Goal: Information Seeking & Learning: Learn about a topic

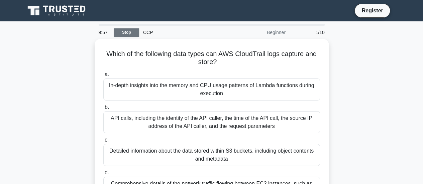
click at [126, 33] on link "Stop" at bounding box center [126, 32] width 25 height 8
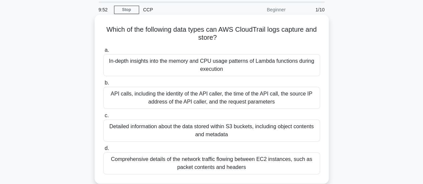
scroll to position [33, 0]
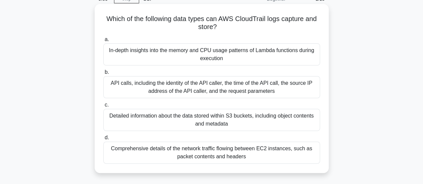
click at [162, 87] on div "API calls, including the identity of the API caller, the time of the API call, …" at bounding box center [211, 87] width 217 height 22
click at [103, 75] on input "b. API calls, including the identity of the API caller, the time of the API cal…" at bounding box center [103, 72] width 0 height 4
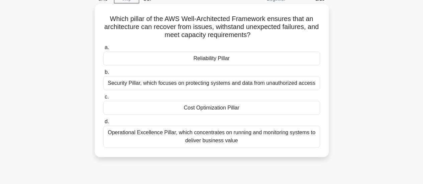
click at [229, 107] on div "Cost Optimization Pillar" at bounding box center [211, 108] width 217 height 14
click at [103, 99] on input "c. Cost Optimization Pillar" at bounding box center [103, 97] width 0 height 4
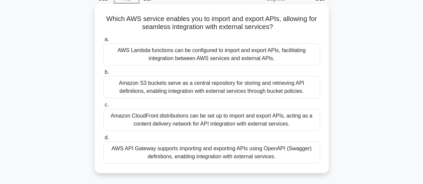
click at [162, 156] on div "AWS API Gateway supports importing and exporting APIs using OpenAPI (Swagger) d…" at bounding box center [211, 153] width 217 height 22
click at [103, 140] on input "d. AWS API Gateway supports importing and exporting APIs using OpenAPI (Swagger…" at bounding box center [103, 138] width 0 height 4
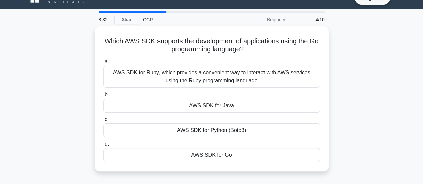
scroll to position [0, 0]
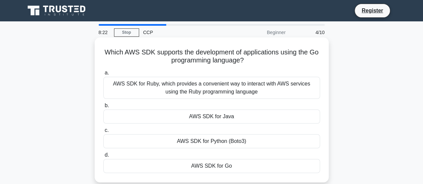
click at [250, 89] on div "AWS SDK for Ruby, which provides a convenient way to interact with AWS services…" at bounding box center [211, 88] width 217 height 22
click at [103, 75] on input "a. AWS SDK for Ruby, which provides a convenient way to interact with AWS servi…" at bounding box center [103, 73] width 0 height 4
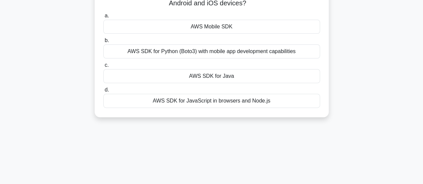
scroll to position [67, 0]
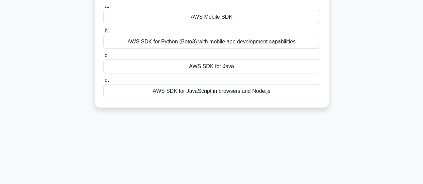
click at [209, 94] on div "AWS SDK for JavaScript in browsers and Node.js" at bounding box center [211, 91] width 217 height 14
click at [103, 83] on input "d. AWS SDK for JavaScript in browsers and Node.js" at bounding box center [103, 80] width 0 height 4
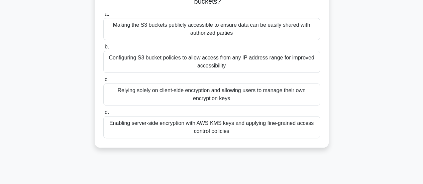
click at [288, 133] on div "Enabling server-side encryption with AWS KMS keys and applying fine-grained acc…" at bounding box center [211, 127] width 217 height 22
click at [103, 115] on input "d. Enabling server-side encryption with AWS KMS keys and applying fine-grained …" at bounding box center [103, 112] width 0 height 4
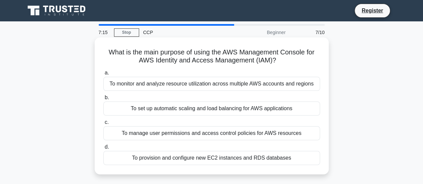
scroll to position [33, 0]
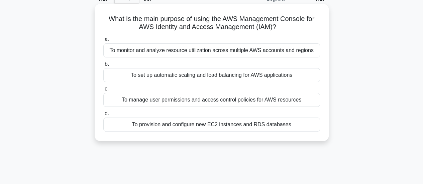
click at [171, 101] on div "To manage user permissions and access control policies for AWS resources" at bounding box center [211, 100] width 217 height 14
click at [103, 91] on input "c. To manage user permissions and access control policies for AWS resources" at bounding box center [103, 89] width 0 height 4
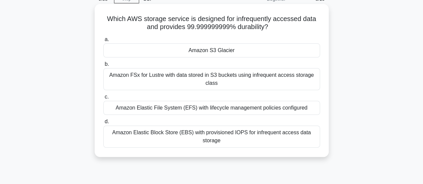
click at [244, 54] on div "Amazon S3 Glacier" at bounding box center [211, 50] width 217 height 14
click at [103, 42] on input "a. Amazon S3 Glacier" at bounding box center [103, 39] width 0 height 4
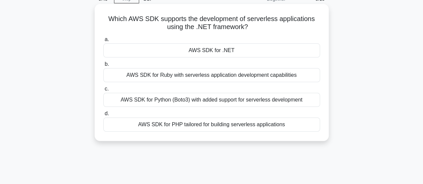
click at [241, 55] on div "AWS SDK for .NET" at bounding box center [211, 50] width 217 height 14
click at [103, 42] on input "a. AWS SDK for .NET" at bounding box center [103, 39] width 0 height 4
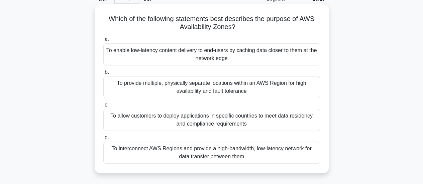
click at [256, 91] on div "To provide multiple, physically separate locations within an AWS Region for hig…" at bounding box center [211, 87] width 217 height 22
click at [103, 75] on input "b. To provide multiple, physically separate locations within an AWS Region for …" at bounding box center [103, 72] width 0 height 4
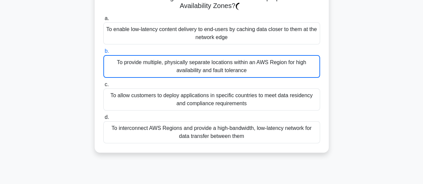
scroll to position [67, 0]
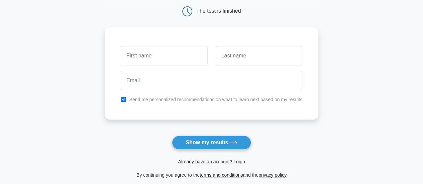
click at [88, 89] on main "Wait, there is more! Continue to see your result The test is finished and the" at bounding box center [211, 75] width 423 height 241
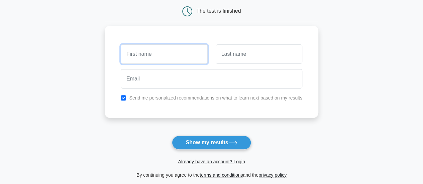
click at [157, 57] on input "text" at bounding box center [164, 53] width 87 height 19
type input "Sayantan"
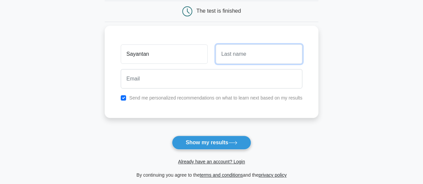
click at [249, 58] on input "text" at bounding box center [259, 53] width 87 height 19
type input "Jana"
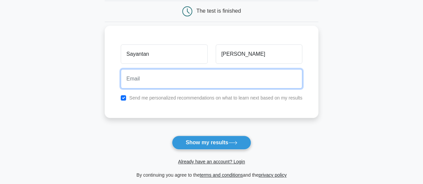
click at [141, 78] on input "email" at bounding box center [212, 78] width 182 height 19
click at [136, 84] on input "email" at bounding box center [212, 78] width 182 height 19
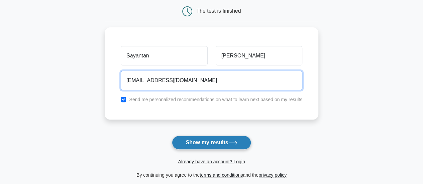
type input "sayantanfunclub@gmail.com"
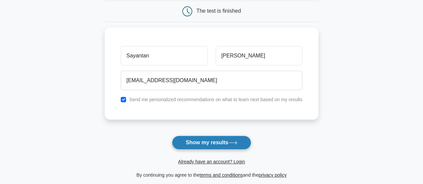
click at [197, 140] on button "Show my results" at bounding box center [211, 143] width 79 height 14
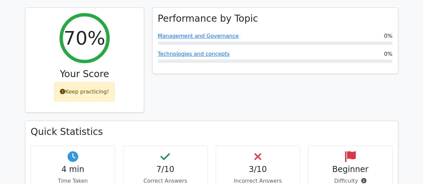
scroll to position [301, 0]
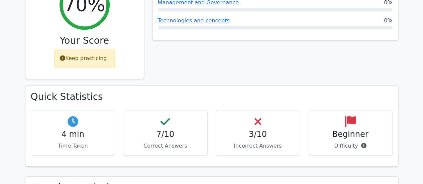
click at [257, 130] on h4 "3/10" at bounding box center [257, 135] width 73 height 10
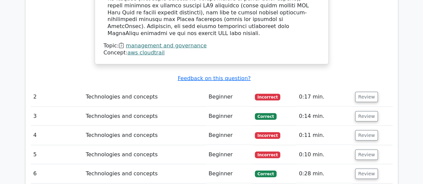
scroll to position [769, 0]
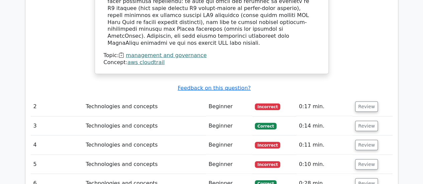
click at [193, 97] on td "Technologies and concepts" at bounding box center [144, 106] width 123 height 19
click at [364, 102] on button "Review" at bounding box center [366, 107] width 23 height 10
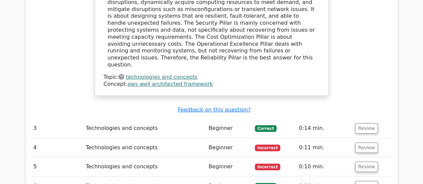
scroll to position [1070, 0]
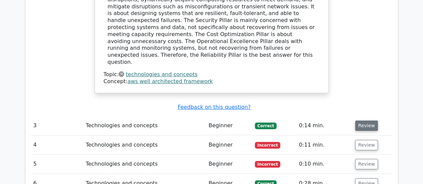
click at [366, 121] on button "Review" at bounding box center [366, 126] width 23 height 10
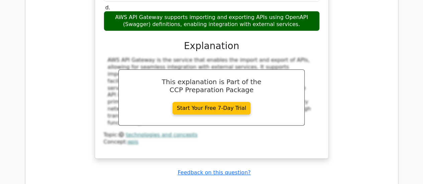
scroll to position [1371, 0]
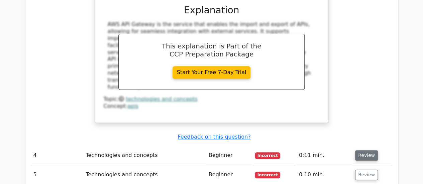
click at [372, 150] on button "Review" at bounding box center [366, 155] width 23 height 10
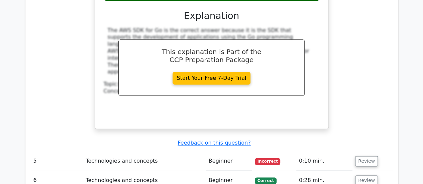
scroll to position [1672, 0]
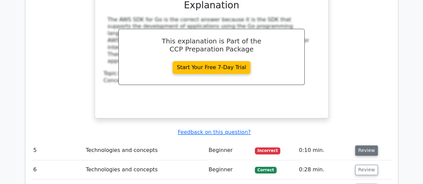
click at [366, 145] on button "Review" at bounding box center [366, 150] width 23 height 10
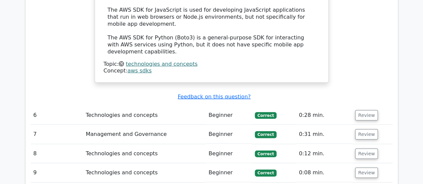
scroll to position [2040, 0]
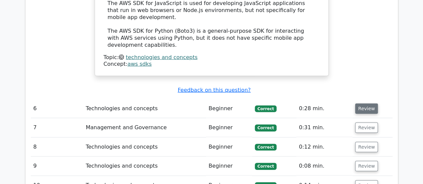
click at [364, 104] on button "Review" at bounding box center [366, 109] width 23 height 10
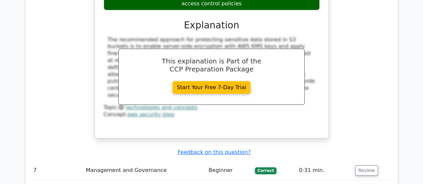
scroll to position [2308, 0]
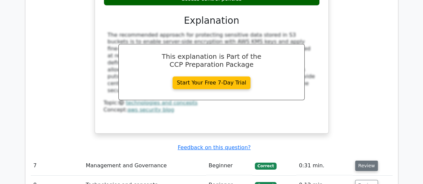
click at [367, 161] on button "Review" at bounding box center [366, 166] width 23 height 10
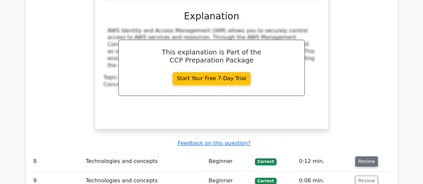
scroll to position [2609, 0]
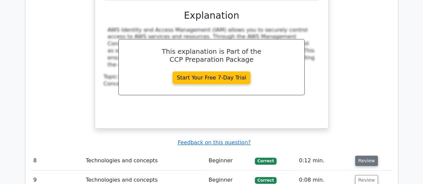
click at [365, 156] on button "Review" at bounding box center [366, 161] width 23 height 10
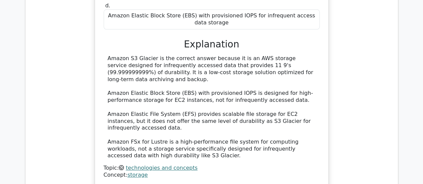
scroll to position [2910, 0]
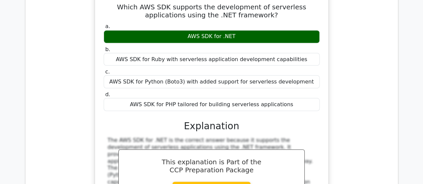
scroll to position [3177, 0]
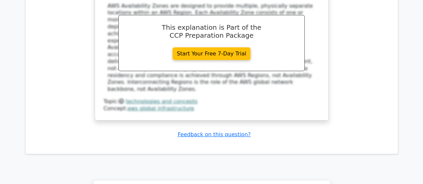
scroll to position [3716, 0]
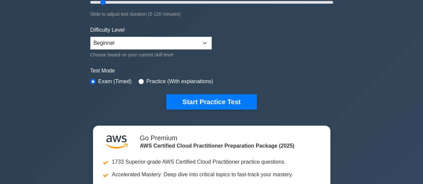
scroll to position [100, 0]
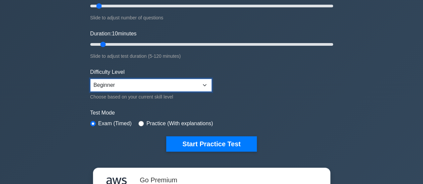
click at [189, 79] on select "Beginner Intermediate Expert" at bounding box center [150, 85] width 121 height 13
select select "intermediate"
click at [90, 79] on select "Beginner Intermediate Expert" at bounding box center [150, 85] width 121 height 13
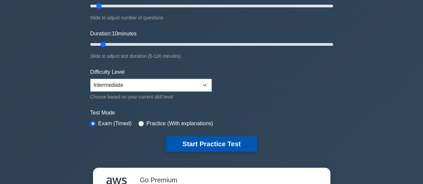
click at [201, 140] on button "Start Practice Test" at bounding box center [211, 143] width 90 height 15
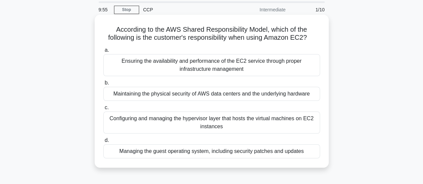
scroll to position [33, 0]
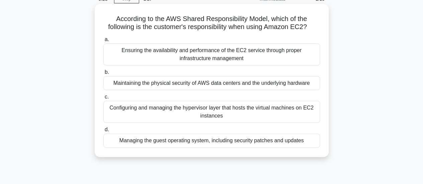
click at [144, 111] on div "Configuring and managing the hypervisor layer that hosts the virtual machines o…" at bounding box center [211, 112] width 217 height 22
click at [103, 99] on input "c. Configuring and managing the hypervisor layer that hosts the virtual machine…" at bounding box center [103, 97] width 0 height 4
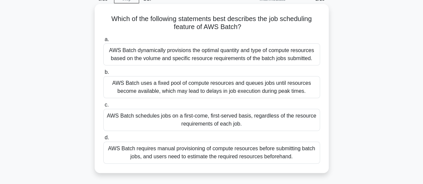
click at [278, 55] on div "AWS Batch dynamically provisions the optimal quantity and type of compute resou…" at bounding box center [211, 54] width 217 height 22
click at [103, 42] on input "a. AWS Batch dynamically provisions the optimal quantity and type of compute re…" at bounding box center [103, 39] width 0 height 4
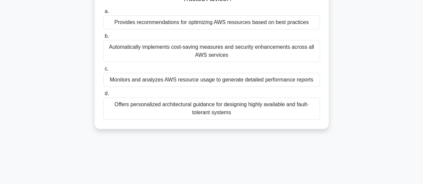
scroll to position [67, 0]
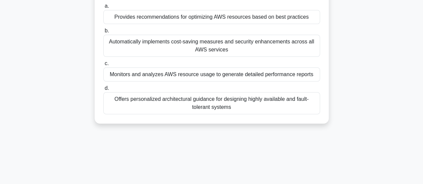
click at [231, 77] on div "Monitors and analyzes AWS resource usage to generate detailed performance repor…" at bounding box center [211, 75] width 217 height 14
click at [103, 66] on input "c. Monitors and analyzes AWS resource usage to generate detailed performance re…" at bounding box center [103, 64] width 0 height 4
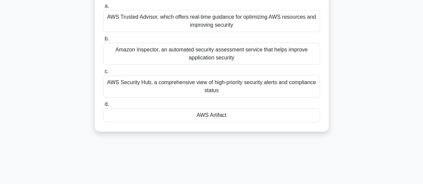
scroll to position [33, 0]
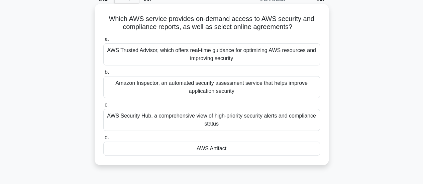
click at [154, 58] on div "AWS Trusted Advisor, which offers real-time guidance for optimizing AWS resourc…" at bounding box center [211, 54] width 217 height 22
click at [103, 42] on input "a. AWS Trusted Advisor, which offers real-time guidance for optimizing AWS reso…" at bounding box center [103, 39] width 0 height 4
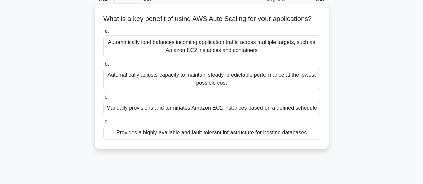
click at [175, 58] on div "Automatically load balances incoming application traffic across multiple target…" at bounding box center [211, 46] width 217 height 22
click at [103, 34] on input "a. Automatically load balances incoming application traffic across multiple tar…" at bounding box center [103, 31] width 0 height 4
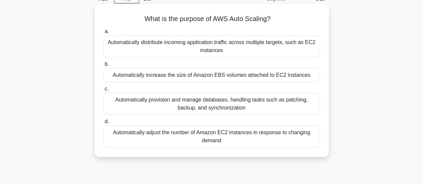
click at [263, 138] on div "Automatically adjust the number of Amazon EC2 instances in response to changing…" at bounding box center [211, 137] width 217 height 22
click at [103, 124] on input "d. Automatically adjust the number of Amazon EC2 instances in response to chang…" at bounding box center [103, 122] width 0 height 4
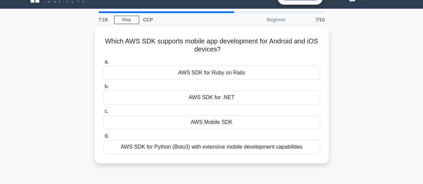
scroll to position [0, 0]
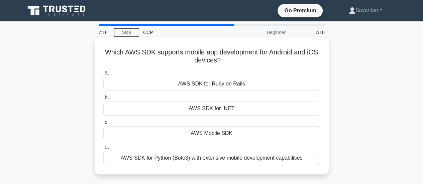
click at [239, 135] on div "AWS Mobile SDK" at bounding box center [211, 133] width 217 height 14
click at [103, 125] on input "c. AWS Mobile SDK" at bounding box center [103, 122] width 0 height 4
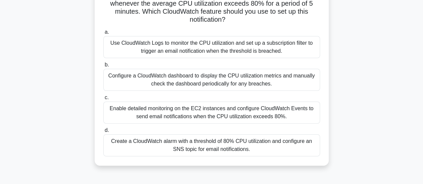
scroll to position [67, 0]
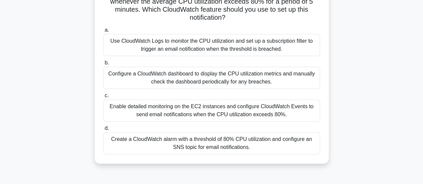
click at [232, 140] on div "Create a CloudWatch alarm with a threshold of 80% CPU utilization and configure…" at bounding box center [211, 143] width 217 height 22
click at [103, 131] on input "d. Create a CloudWatch alarm with a threshold of 80% CPU utilization and config…" at bounding box center [103, 128] width 0 height 4
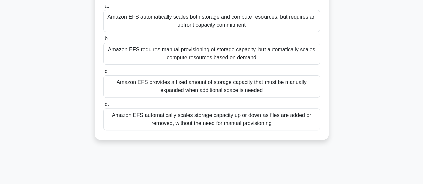
click at [267, 124] on div "Amazon EFS automatically scales storage capacity up or down as files are added …" at bounding box center [211, 119] width 217 height 22
click at [103, 107] on input "d. Amazon EFS automatically scales storage capacity up or down as files are add…" at bounding box center [103, 104] width 0 height 4
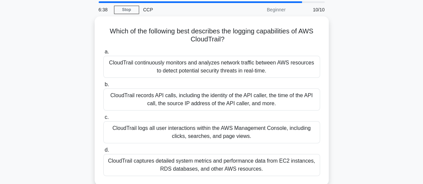
scroll to position [33, 0]
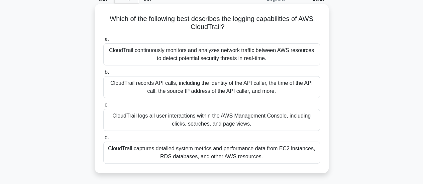
click at [267, 151] on div "CloudTrail captures detailed system metrics and performance data from EC2 insta…" at bounding box center [211, 153] width 217 height 22
click at [103, 140] on input "d. CloudTrail captures detailed system metrics and performance data from EC2 in…" at bounding box center [103, 138] width 0 height 4
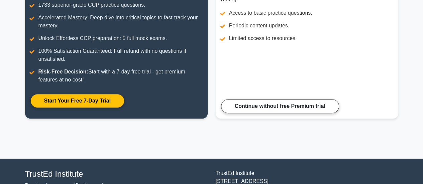
scroll to position [165, 0]
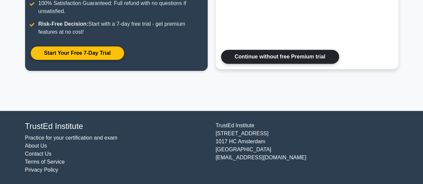
click at [274, 55] on link "Continue without free Premium trial" at bounding box center [280, 57] width 118 height 14
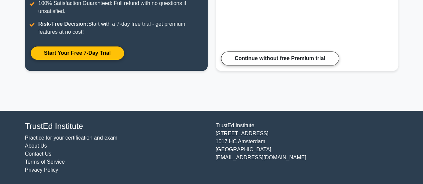
scroll to position [31, 0]
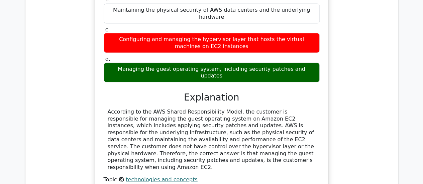
scroll to position [736, 0]
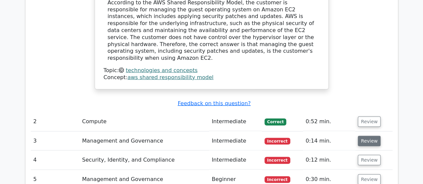
click at [362, 136] on button "Review" at bounding box center [369, 141] width 23 height 10
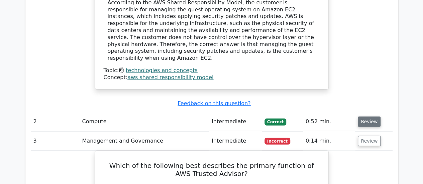
click at [359, 117] on button "Review" at bounding box center [369, 122] width 23 height 10
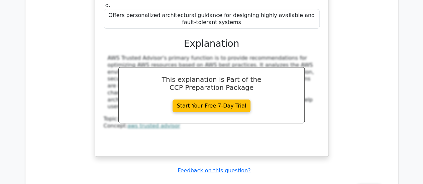
scroll to position [1338, 0]
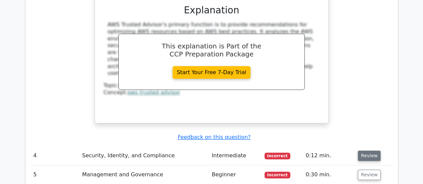
click at [369, 151] on button "Review" at bounding box center [369, 156] width 23 height 10
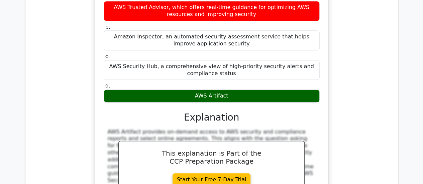
scroll to position [1639, 0]
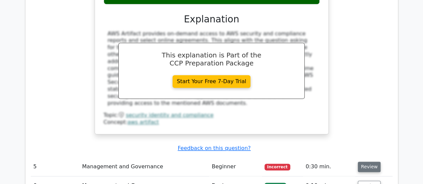
click at [368, 162] on button "Review" at bounding box center [369, 167] width 23 height 10
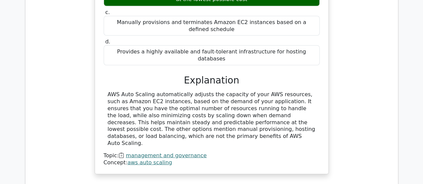
scroll to position [1906, 0]
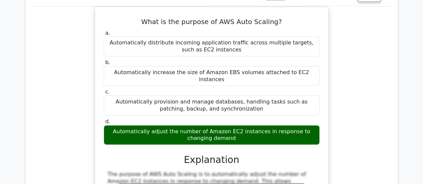
scroll to position [2207, 0]
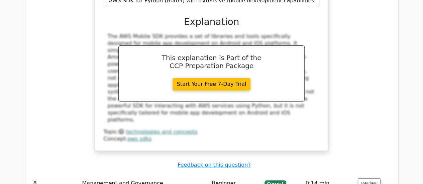
scroll to position [2542, 0]
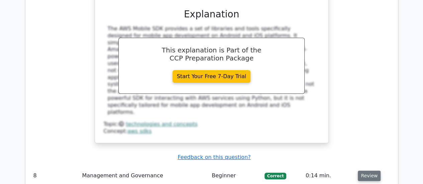
click at [367, 171] on button "Review" at bounding box center [369, 176] width 23 height 10
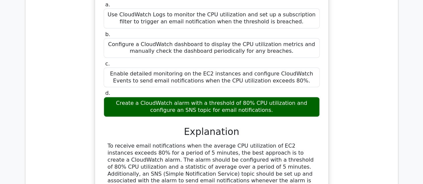
scroll to position [2843, 0]
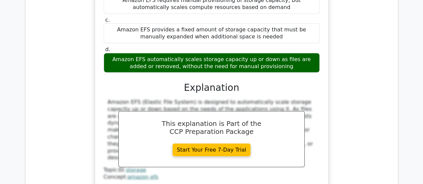
scroll to position [3177, 0]
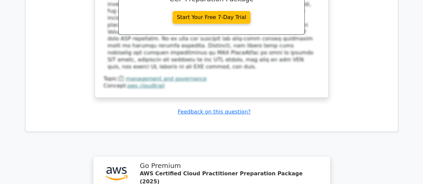
scroll to position [3705, 0]
